Goal: Check status

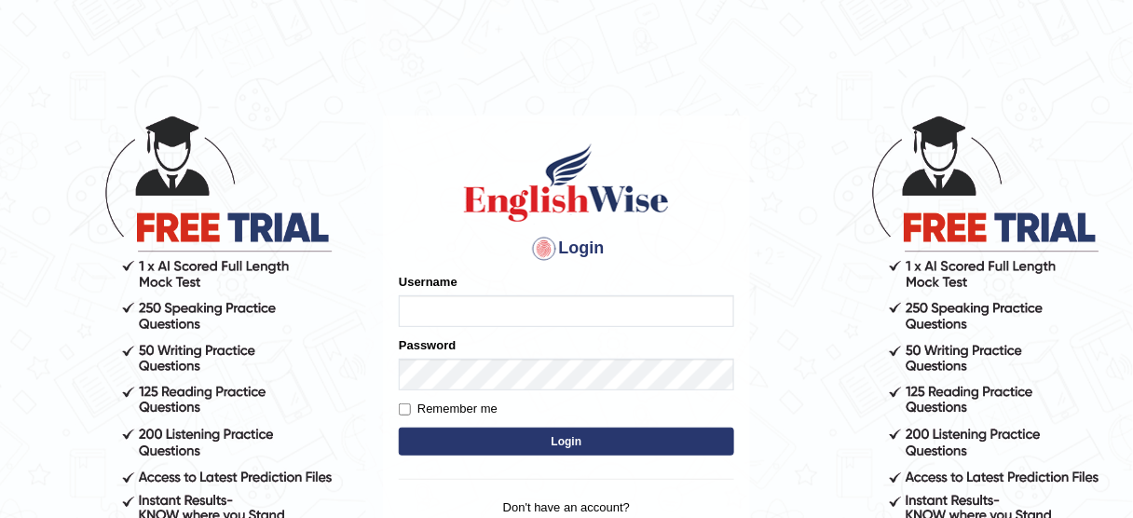
type input "susmitas_parramatta"
click at [496, 436] on button "Login" at bounding box center [566, 442] width 335 height 28
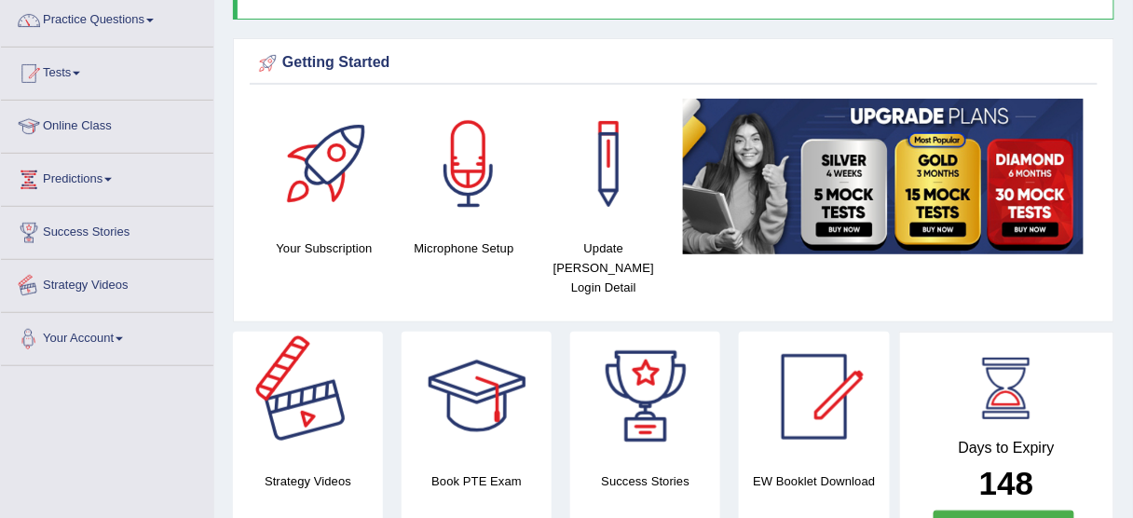
scroll to position [149, 0]
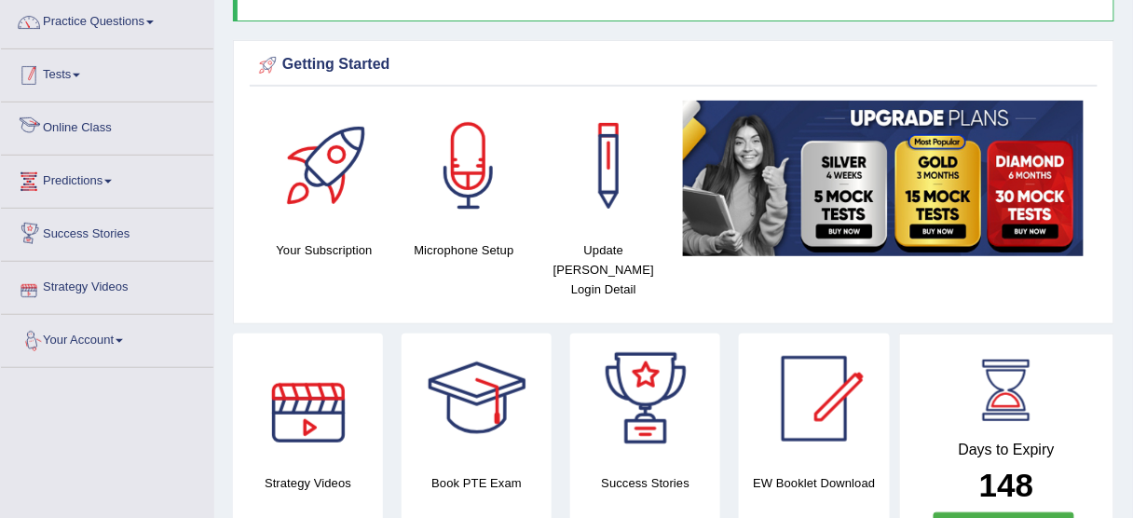
click at [59, 75] on link "Tests" at bounding box center [107, 72] width 212 height 47
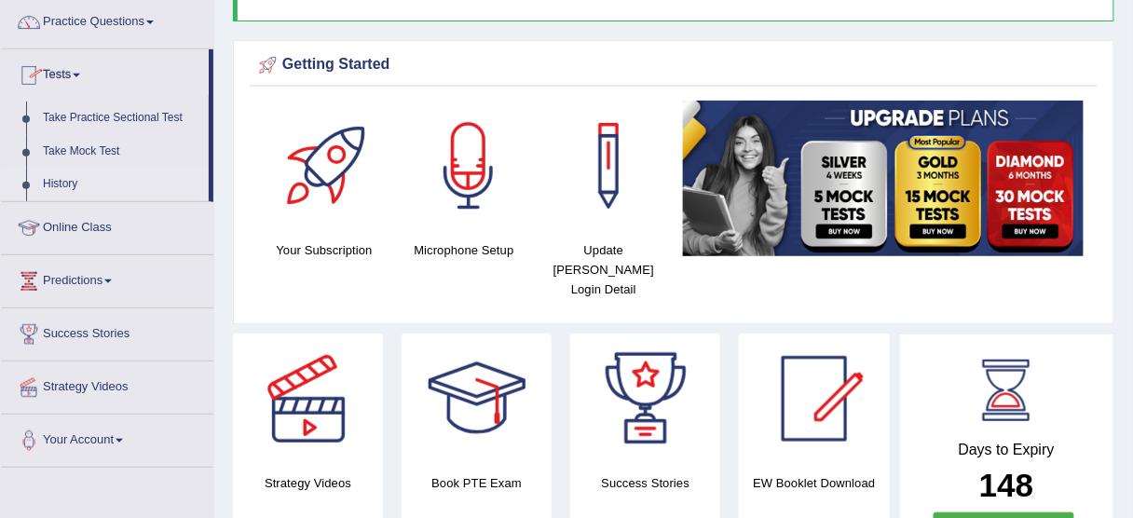
click at [73, 185] on link "History" at bounding box center [121, 185] width 174 height 34
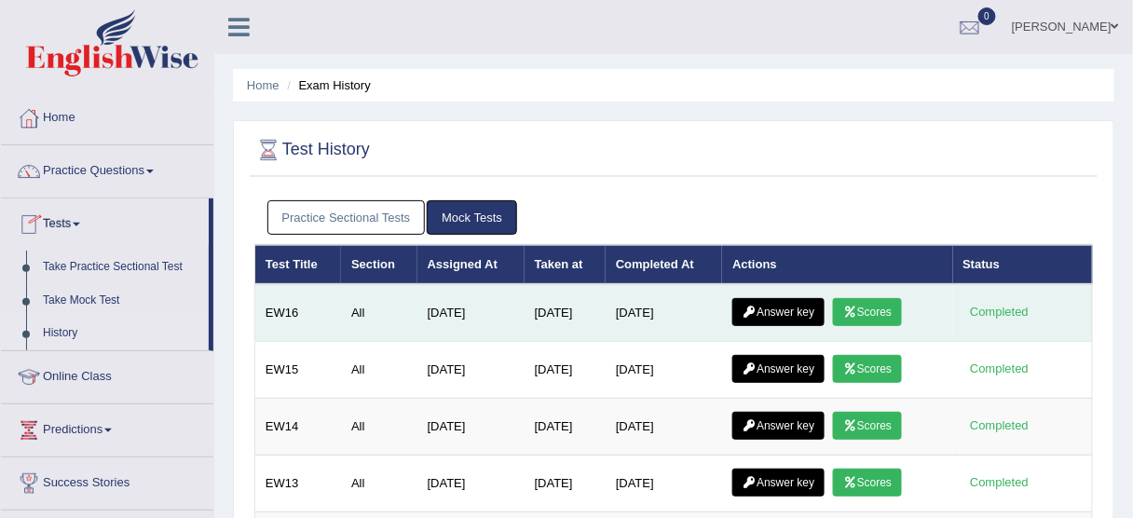
click at [875, 298] on link "Scores" at bounding box center [867, 312] width 69 height 28
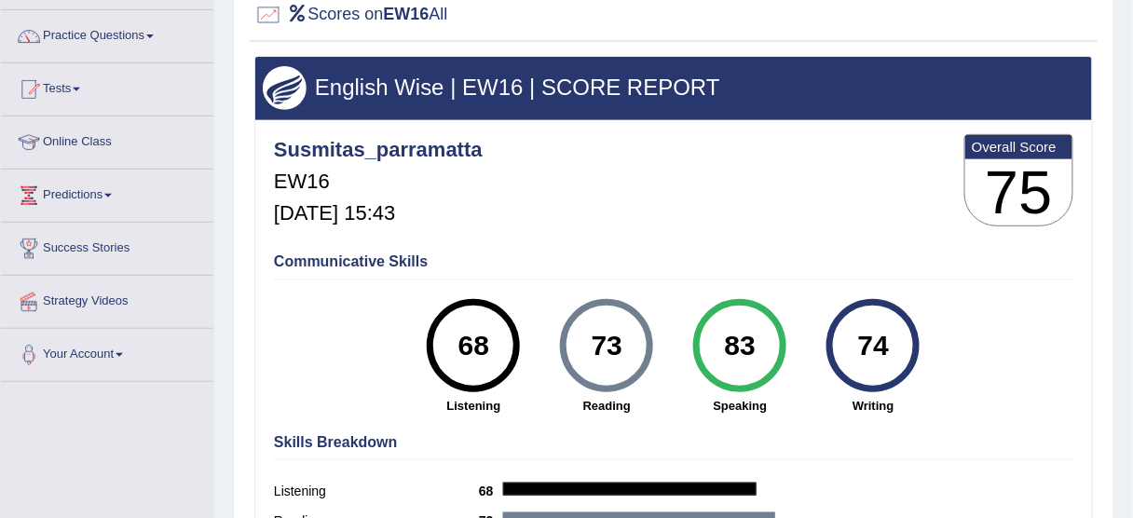
scroll to position [149, 0]
